Goal: Information Seeking & Learning: Learn about a topic

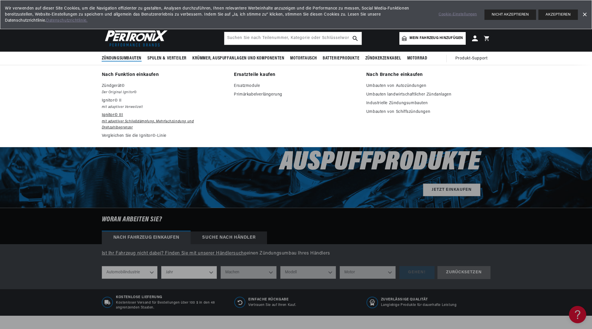
click at [111, 115] on font "Ignitor© III" at bounding box center [112, 115] width 21 height 4
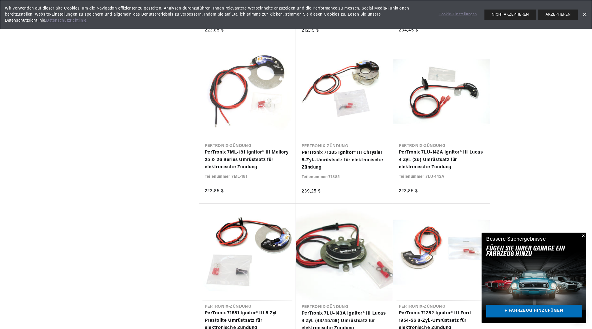
scroll to position [0, 224]
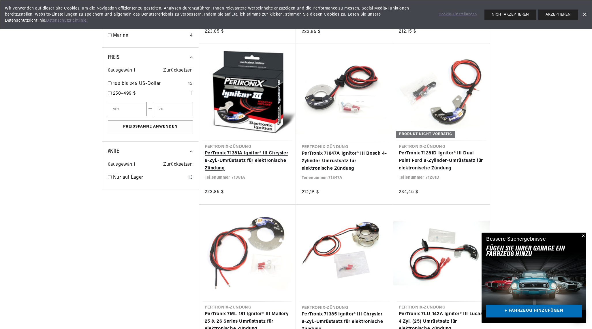
click at [248, 154] on link "PerTronix 71381A Ignitor® III Chrysler 8-Zyl.-Umrüstsatz für elektronische Zünd…" at bounding box center [247, 161] width 85 height 22
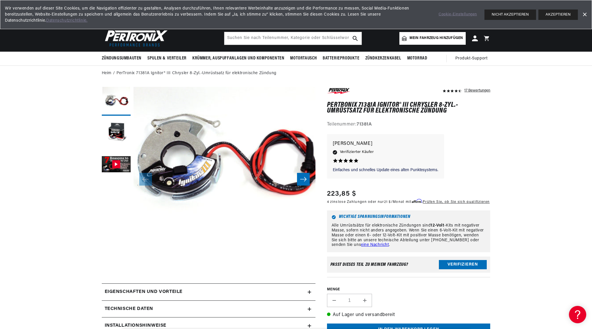
scroll to position [0, 224]
click at [117, 164] on button "Galerie-Viewer" at bounding box center [116, 164] width 29 height 29
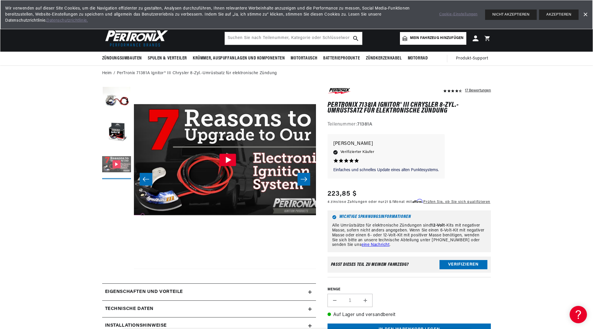
scroll to position [18, 364]
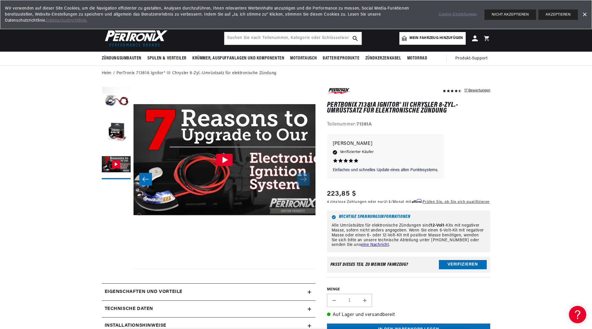
click at [221, 158] on icon "Galerie-Viewer" at bounding box center [224, 159] width 17 height 12
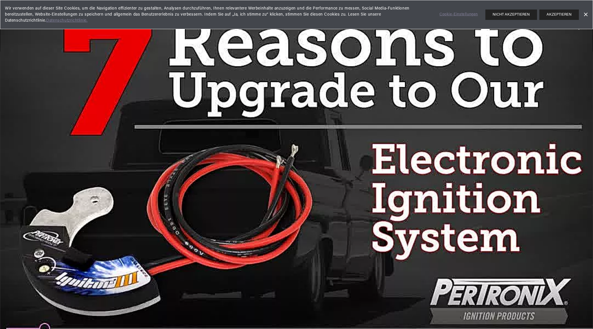
scroll to position [0, 0]
click at [589, 14] on link "Banner schließen" at bounding box center [585, 14] width 9 height 9
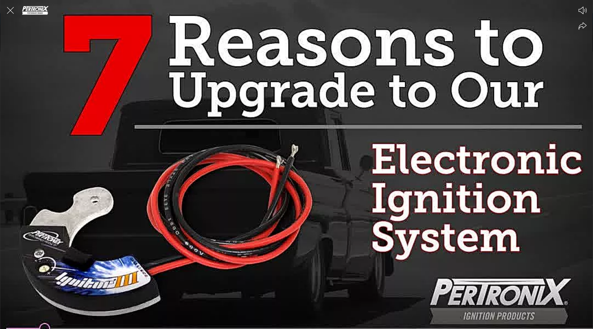
scroll to position [0, 224]
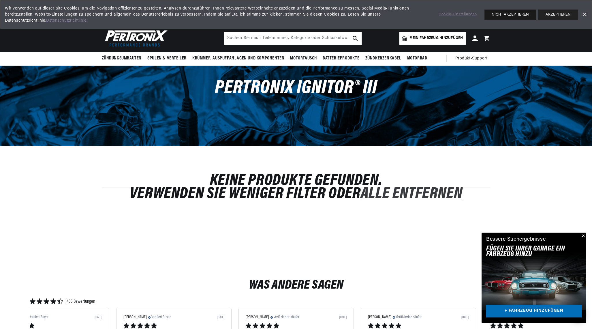
click at [519, 16] on font "NICHT AKZEPTIEREN" at bounding box center [510, 15] width 37 height 4
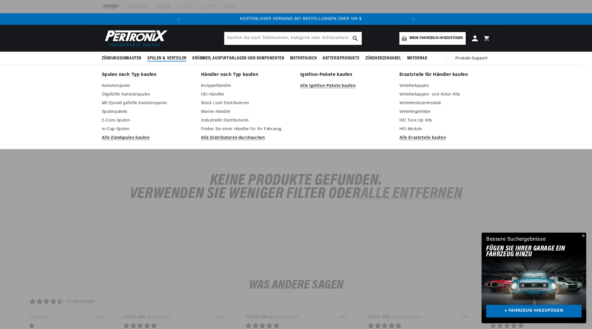
scroll to position [0, 224]
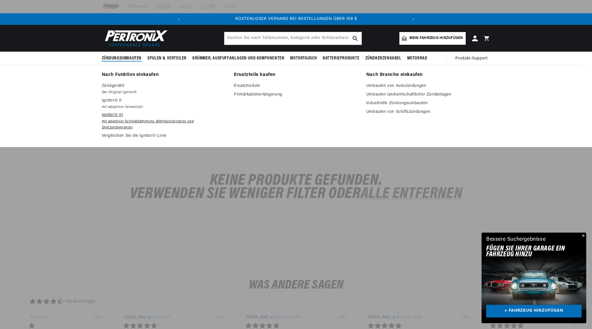
click at [149, 122] on font "mit adaptiver Schließdämpfung, Mehrfachzündung und Drehzahlbegrenzer" at bounding box center [148, 125] width 92 height 10
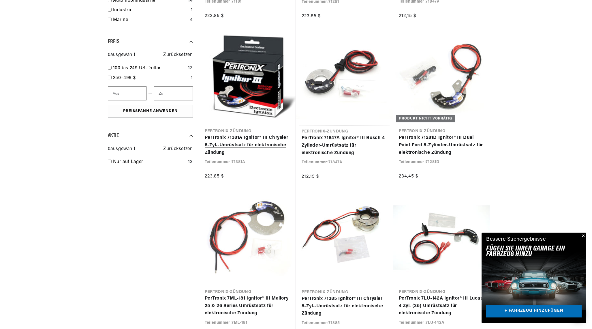
scroll to position [307, 0]
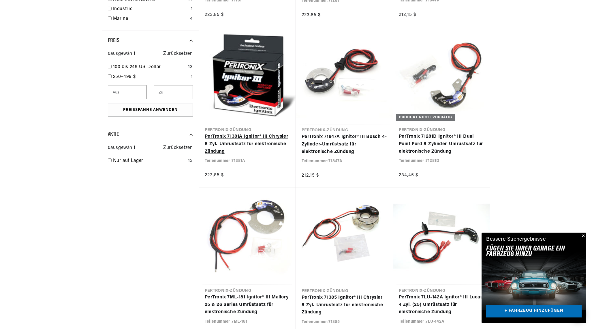
click at [260, 141] on link "PerTronix 71381A Ignitor® III Chrysler 8-Zyl.-Umrüstsatz für elektronische Zünd…" at bounding box center [247, 144] width 85 height 22
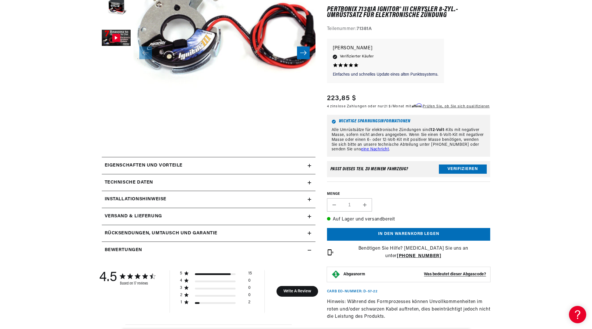
scroll to position [174, 0]
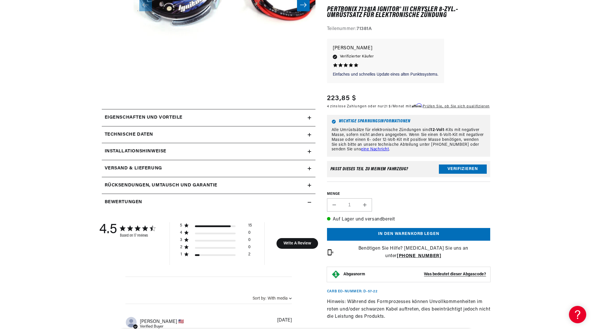
click at [231, 124] on summary "Eigenschaften und Vorteile" at bounding box center [209, 117] width 214 height 17
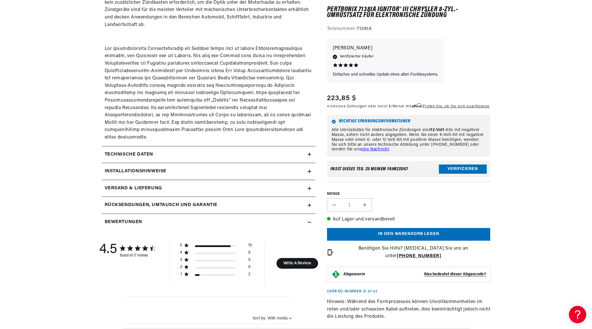
scroll to position [482, 0]
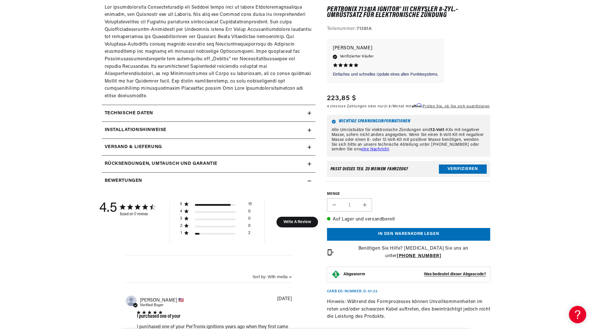
click at [203, 110] on div "Technische Daten" at bounding box center [205, 113] width 206 height 7
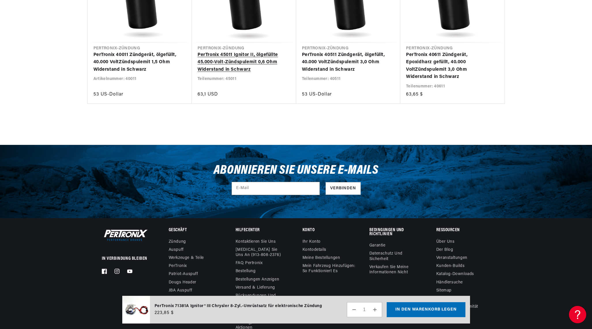
scroll to position [1541, 0]
